Goal: Find specific page/section: Find specific page/section

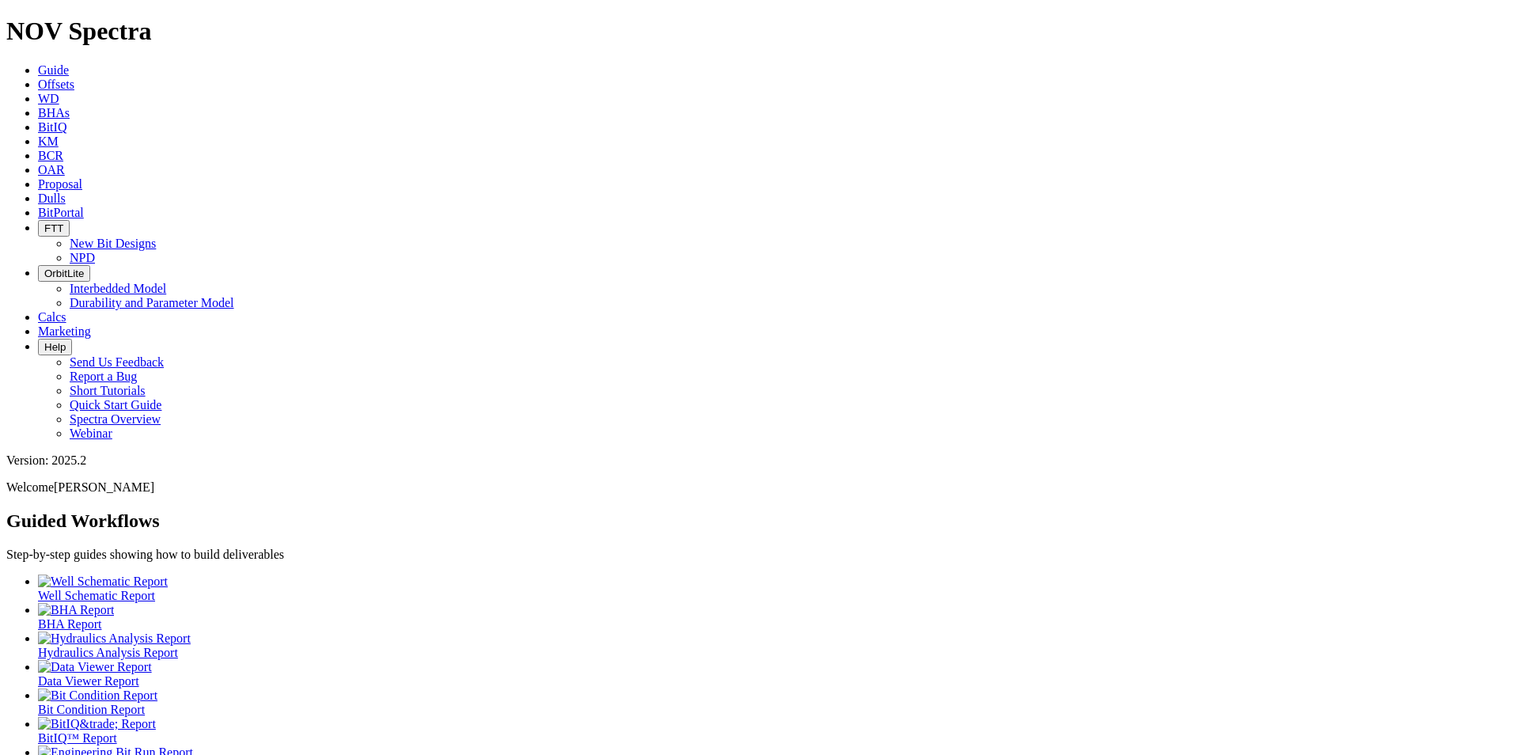
click at [74, 78] on span "Offsets" at bounding box center [56, 84] width 36 height 13
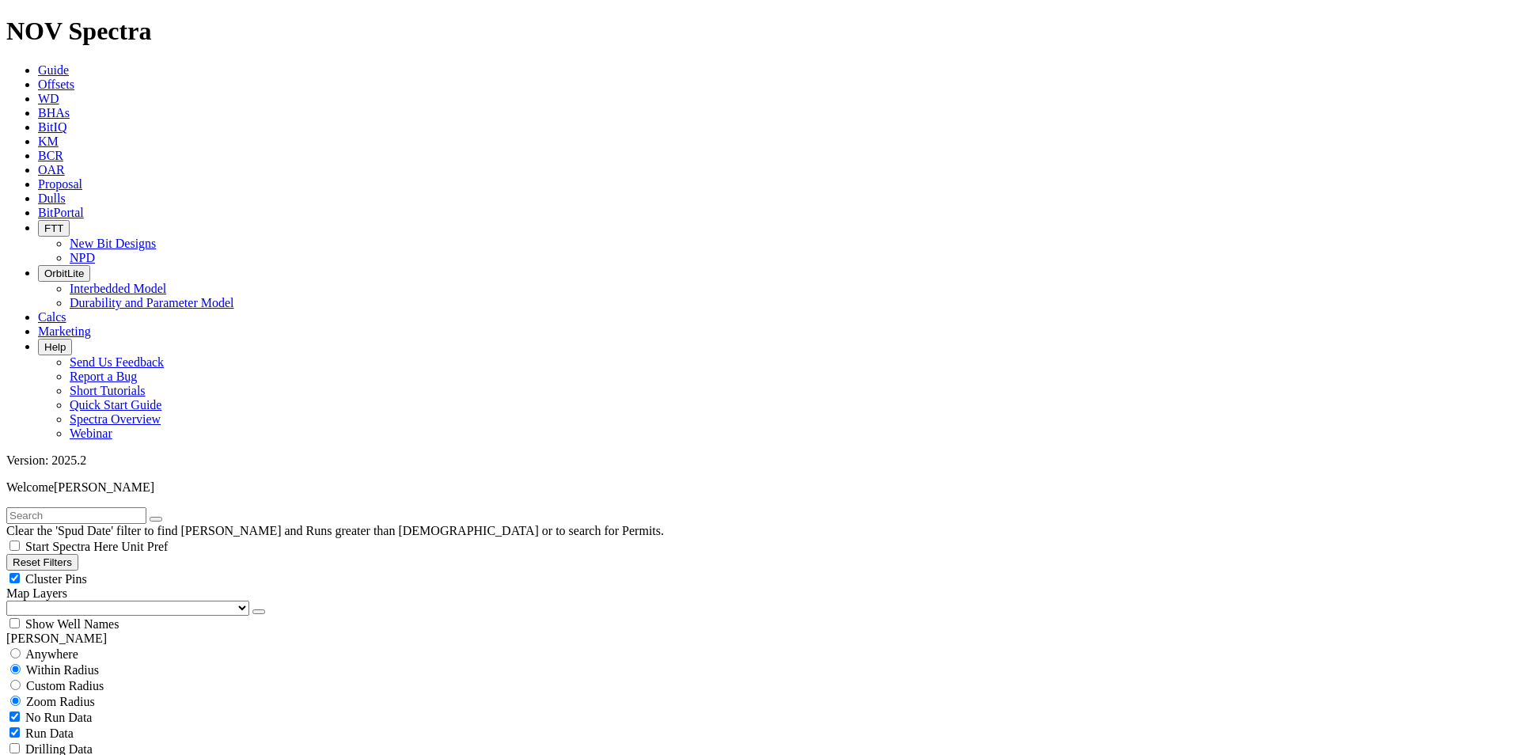
click at [145, 507] on input "text" at bounding box center [76, 515] width 140 height 17
paste input "A301533"
type input "A301533"
click at [172, 519] on icon "submit" at bounding box center [172, 519] width 0 height 0
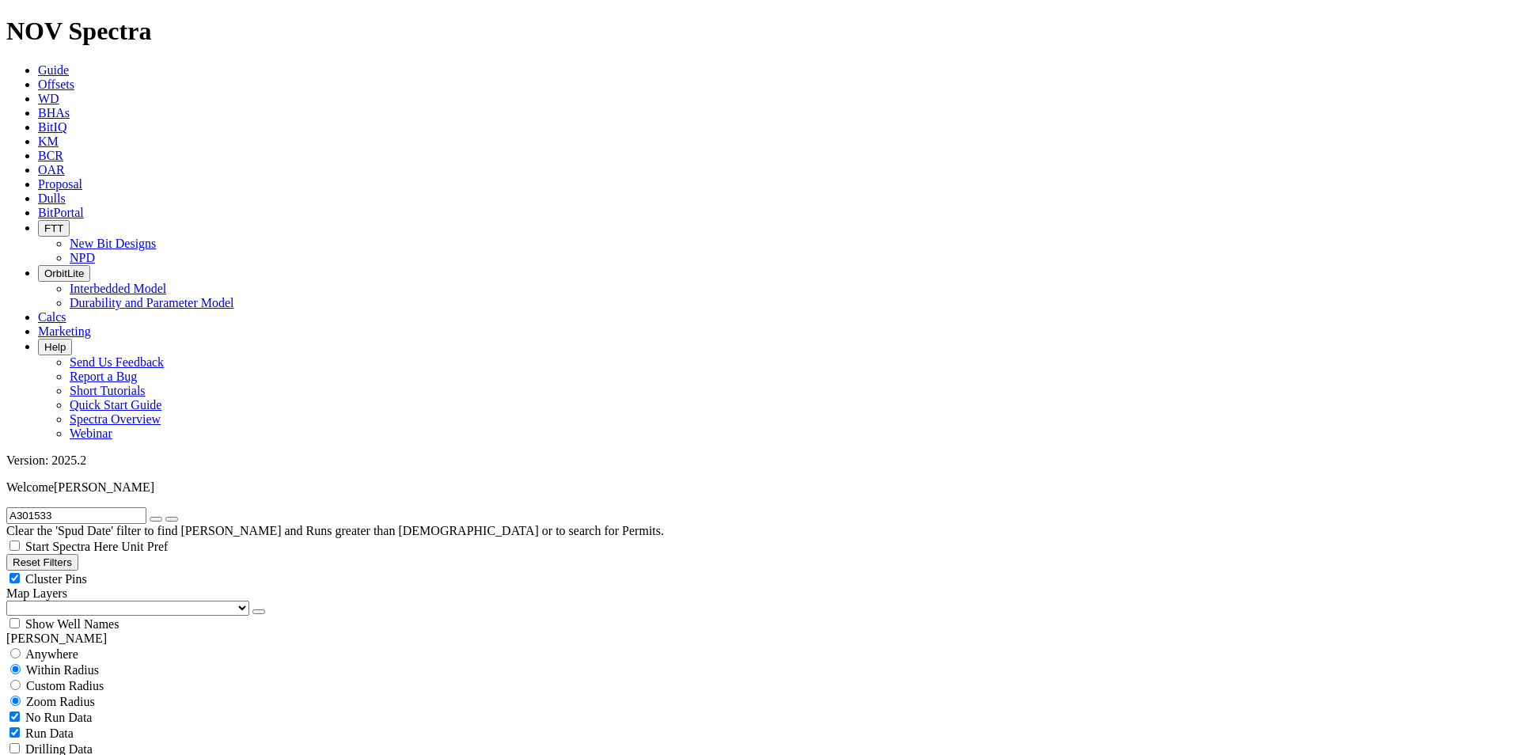
click at [172, 519] on icon "submit" at bounding box center [172, 519] width 0 height 0
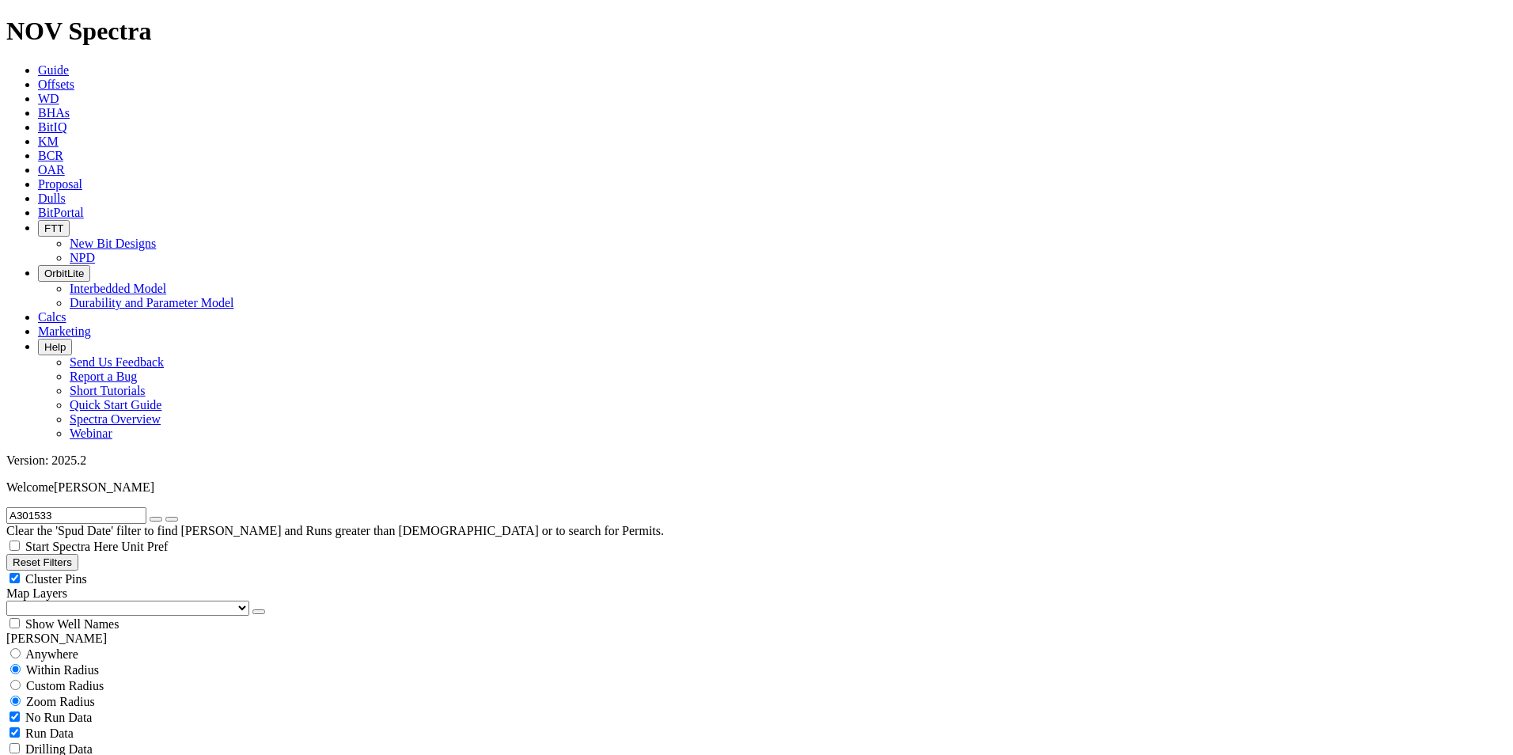
click at [172, 519] on icon "submit" at bounding box center [172, 519] width 0 height 0
click at [178, 517] on button "submit" at bounding box center [171, 519] width 13 height 5
click at [127, 507] on input "A301533" at bounding box center [76, 515] width 140 height 17
